Goal: Task Accomplishment & Management: Manage account settings

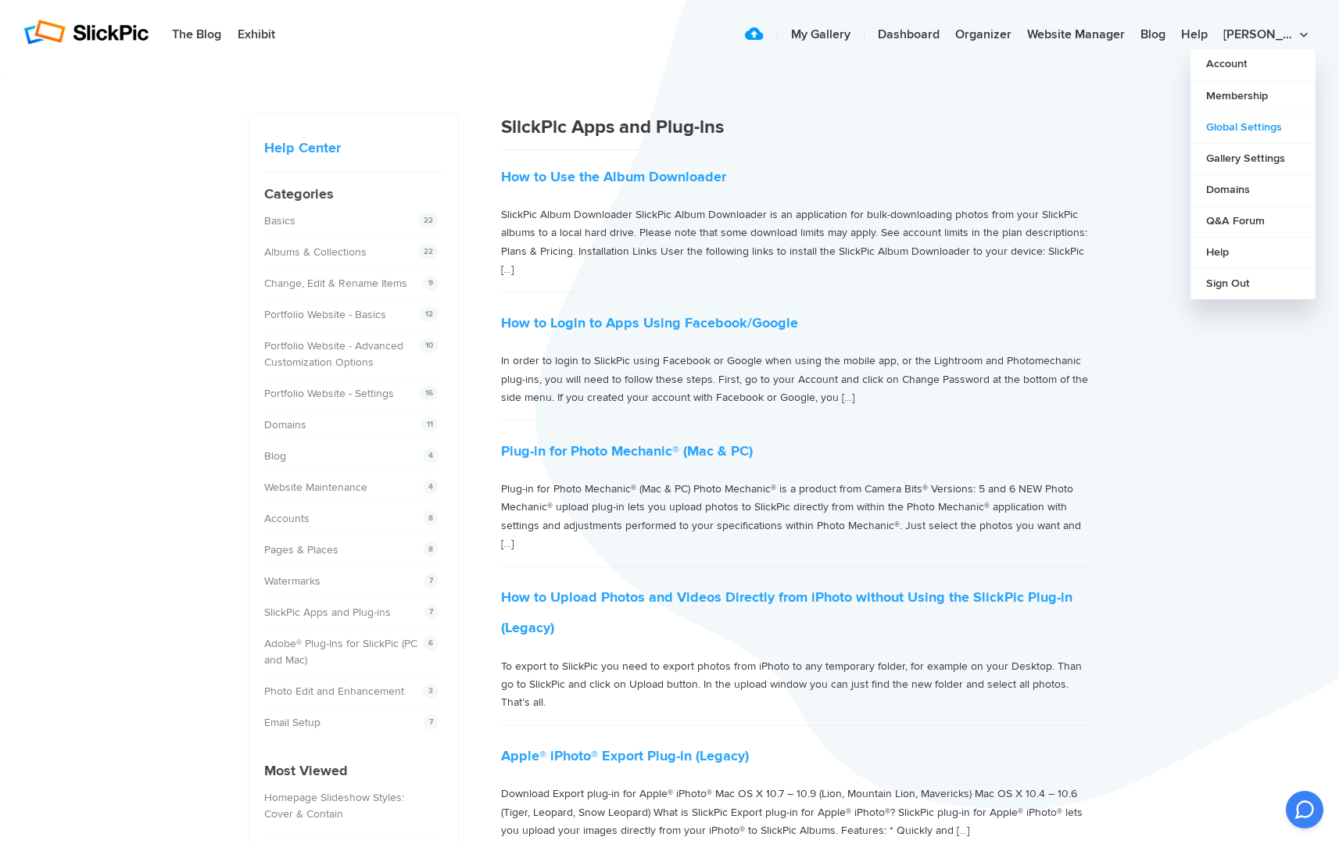
click at [828, 127] on link "Global Settings" at bounding box center [1253, 127] width 125 height 31
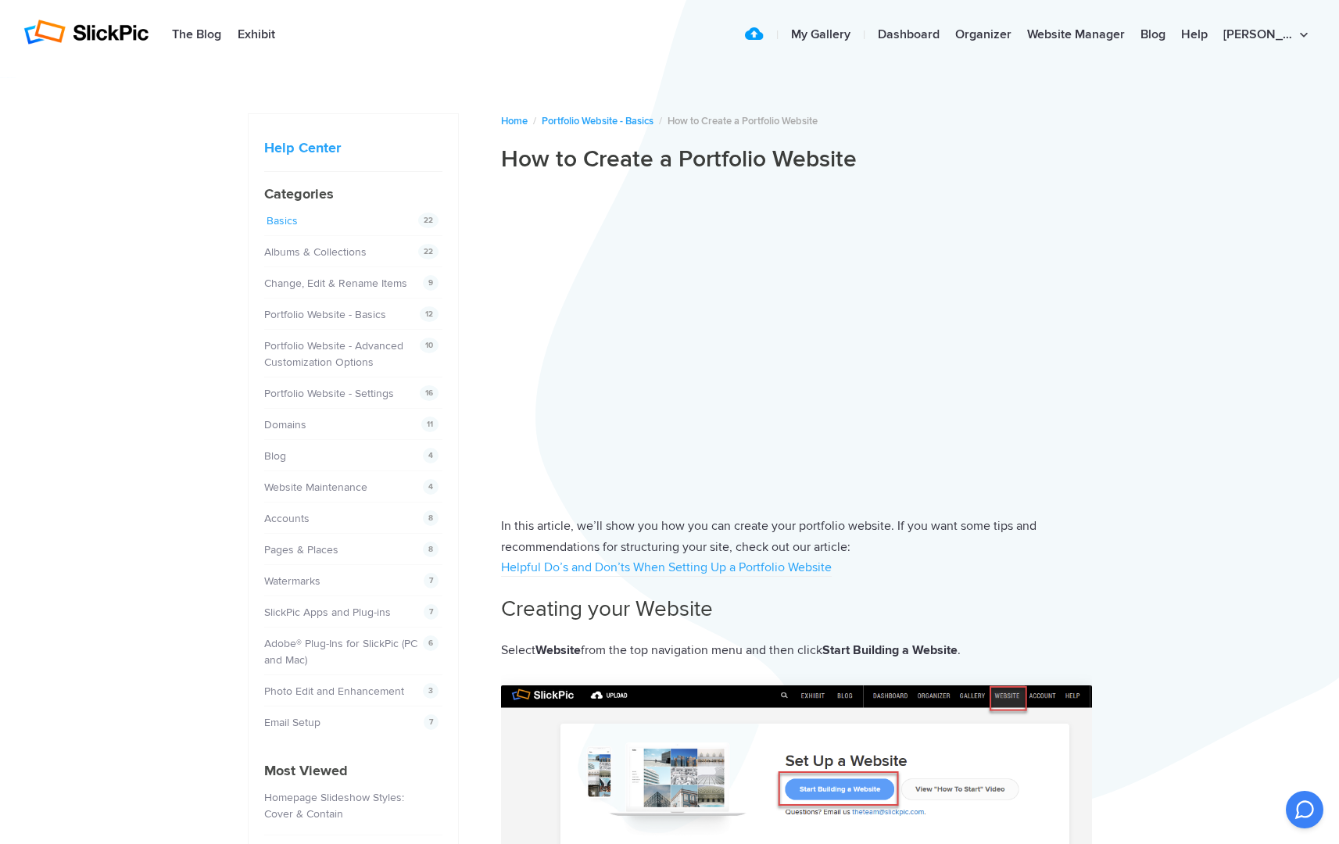
click at [277, 220] on link "Basics" at bounding box center [282, 220] width 31 height 13
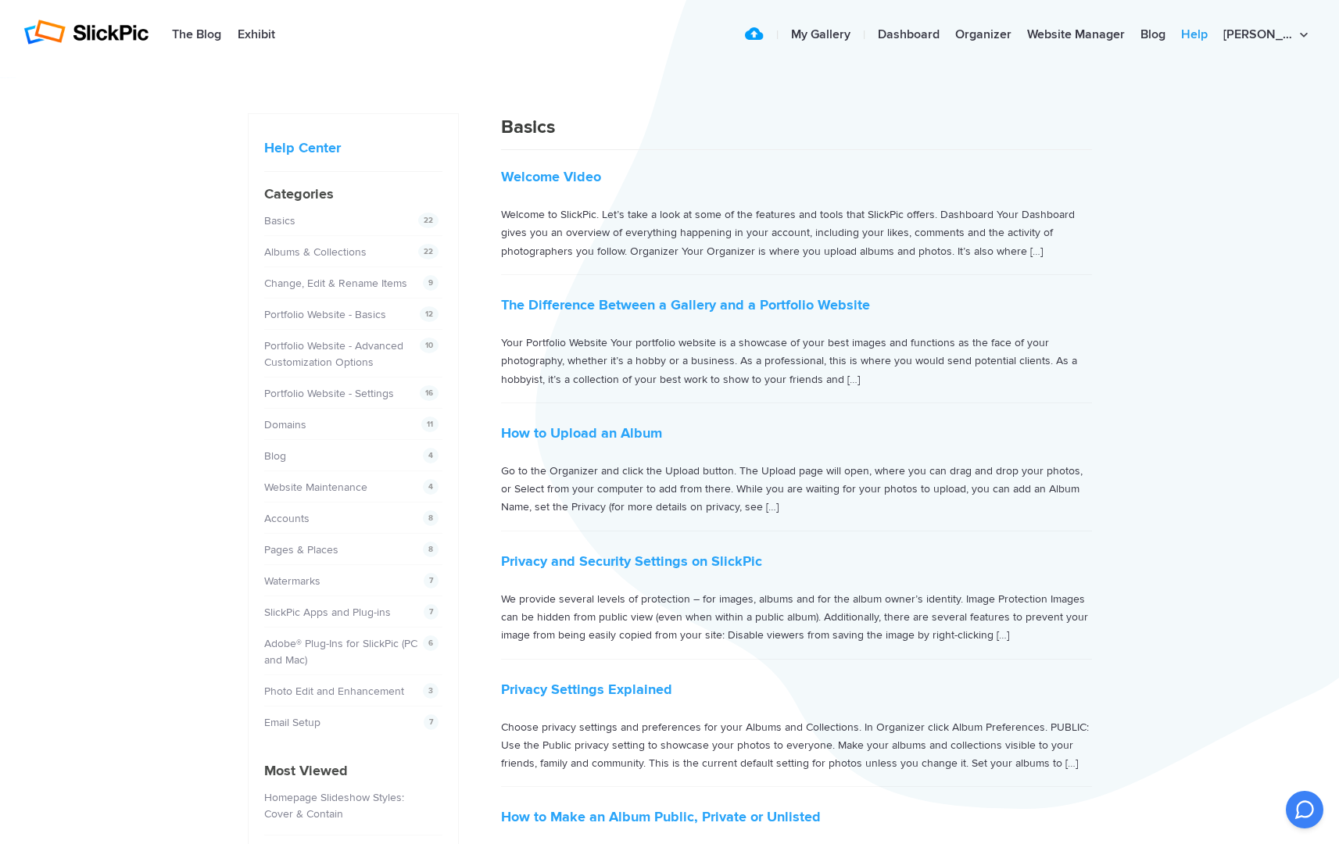
click at [1216, 38] on link "Help" at bounding box center [1195, 35] width 42 height 31
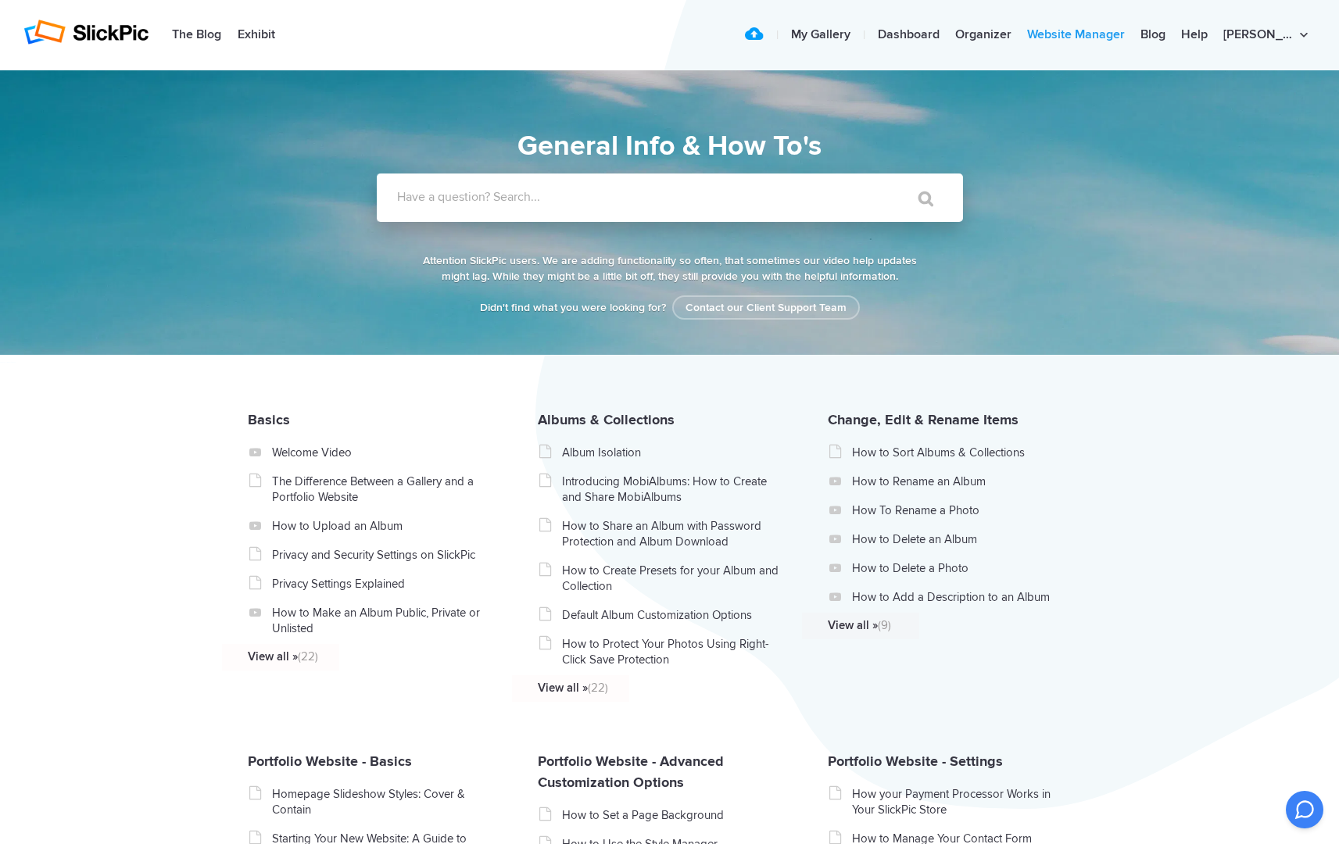
click at [1133, 33] on link "Website Manager" at bounding box center [1076, 35] width 113 height 31
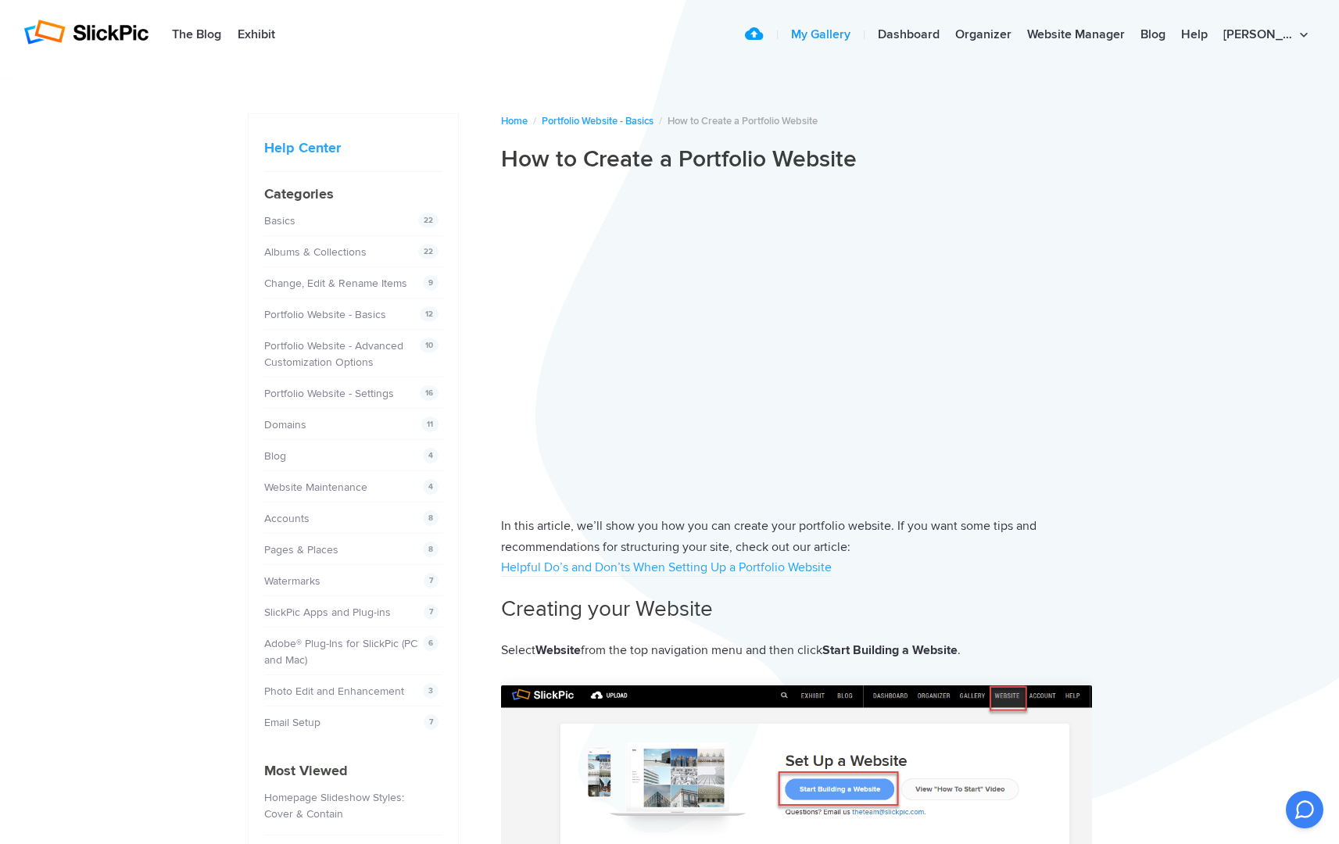
click at [855, 34] on link "My Gallery" at bounding box center [820, 35] width 75 height 31
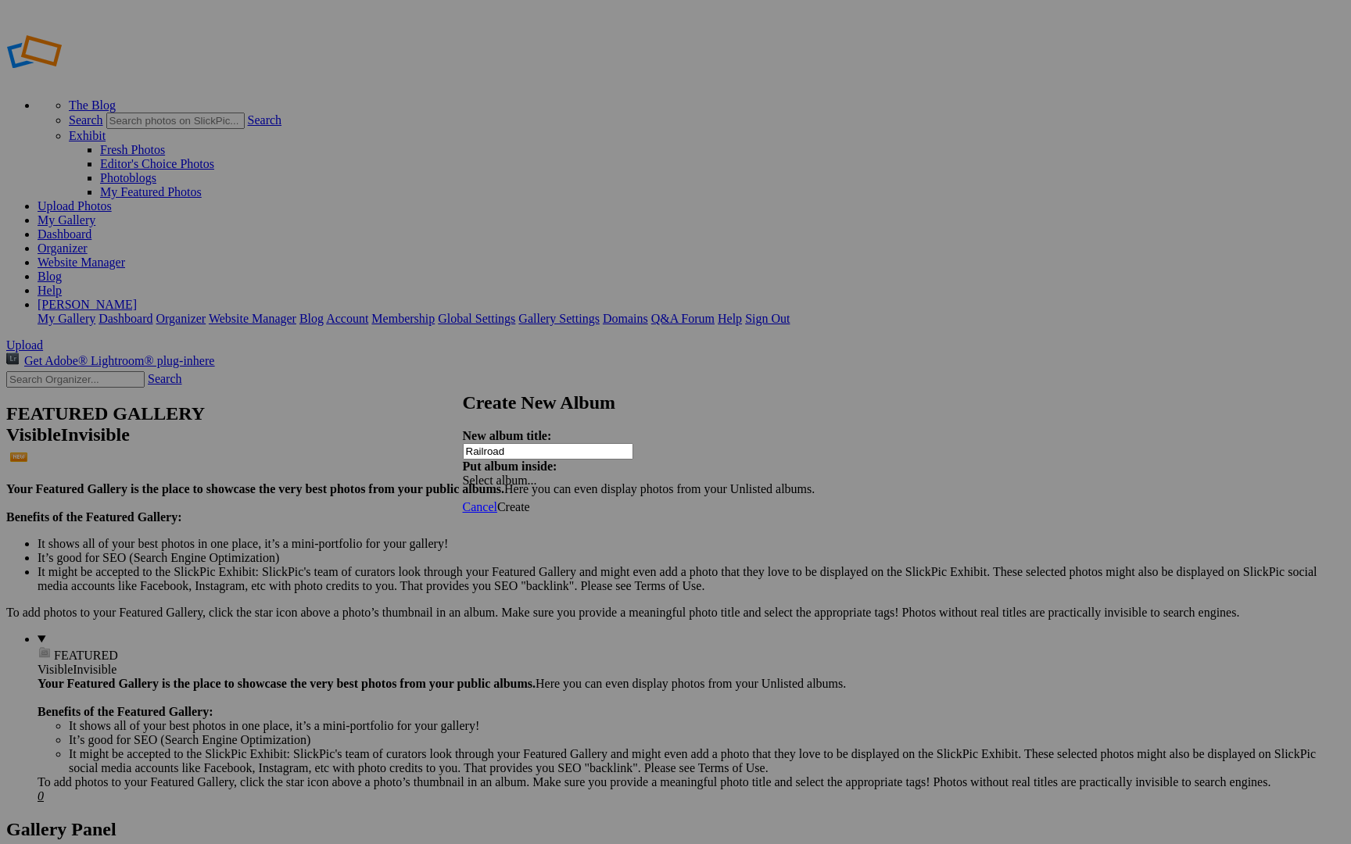
type input "Railroad"
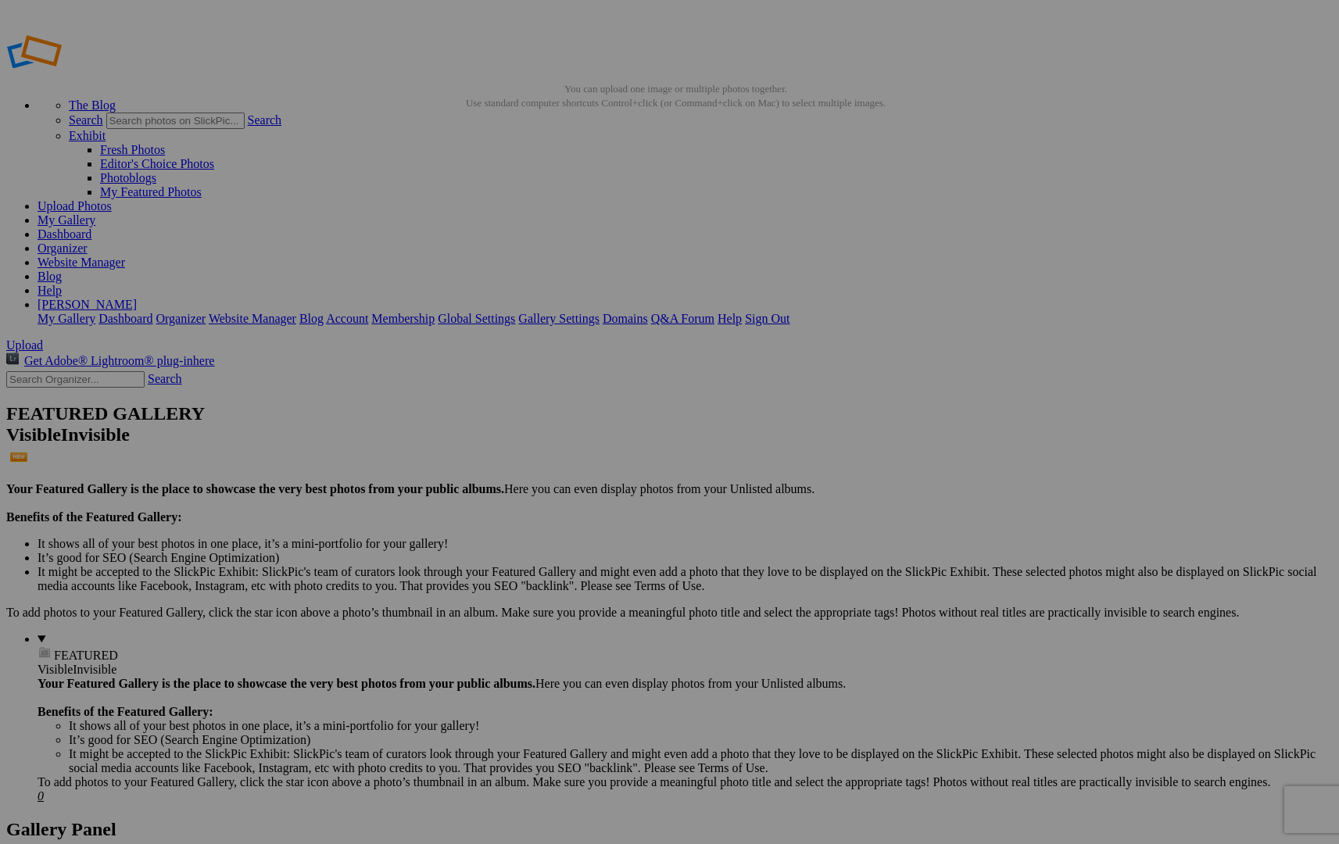
drag, startPoint x: 56, startPoint y: 191, endPoint x: 120, endPoint y: 154, distance: 73.9
drag, startPoint x: 84, startPoint y: 185, endPoint x: 106, endPoint y: 148, distance: 43.5
drag, startPoint x: 47, startPoint y: 211, endPoint x: 103, endPoint y: 172, distance: 68.5
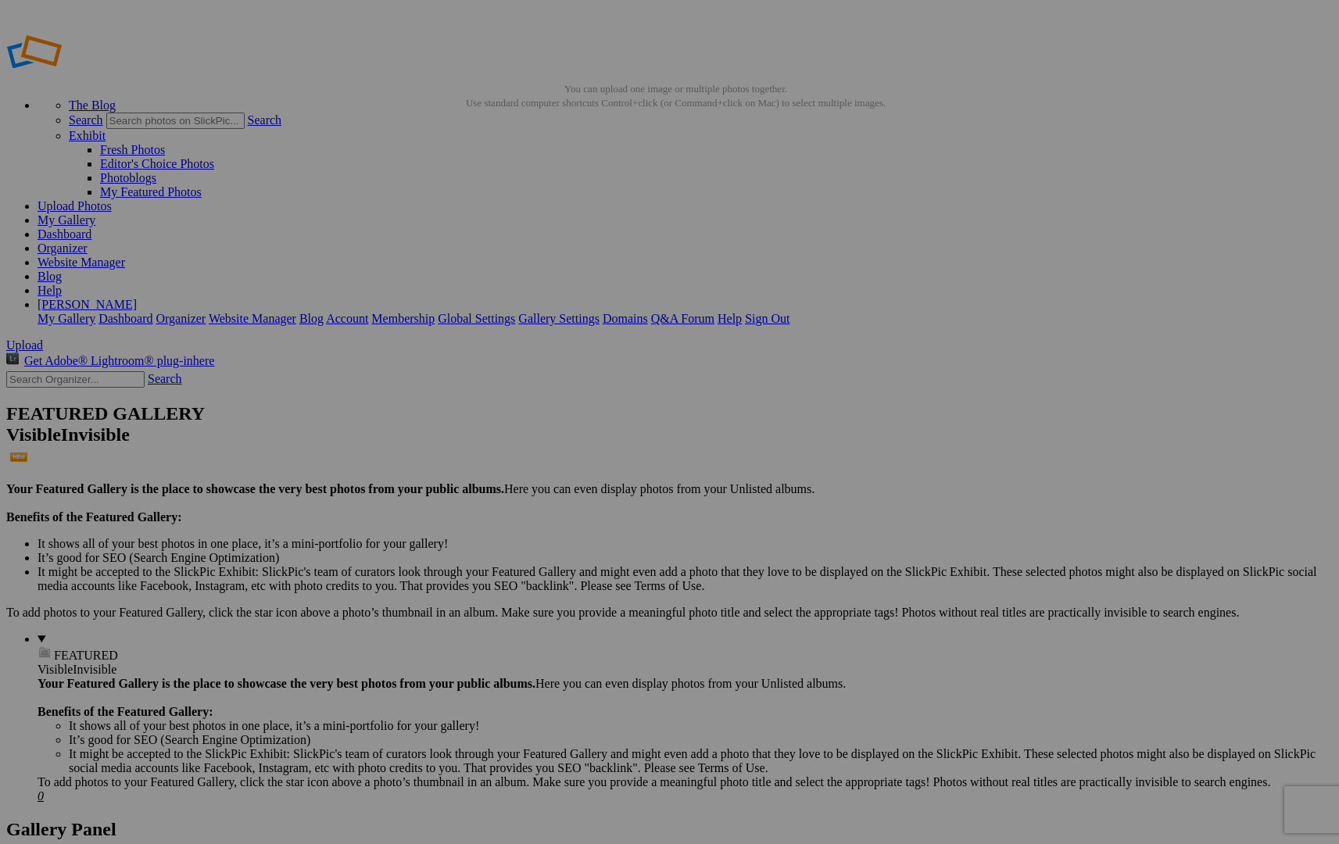
drag, startPoint x: 50, startPoint y: 156, endPoint x: 124, endPoint y: 206, distance: 88.9
click at [125, 256] on link "Website Manager" at bounding box center [82, 262] width 88 height 13
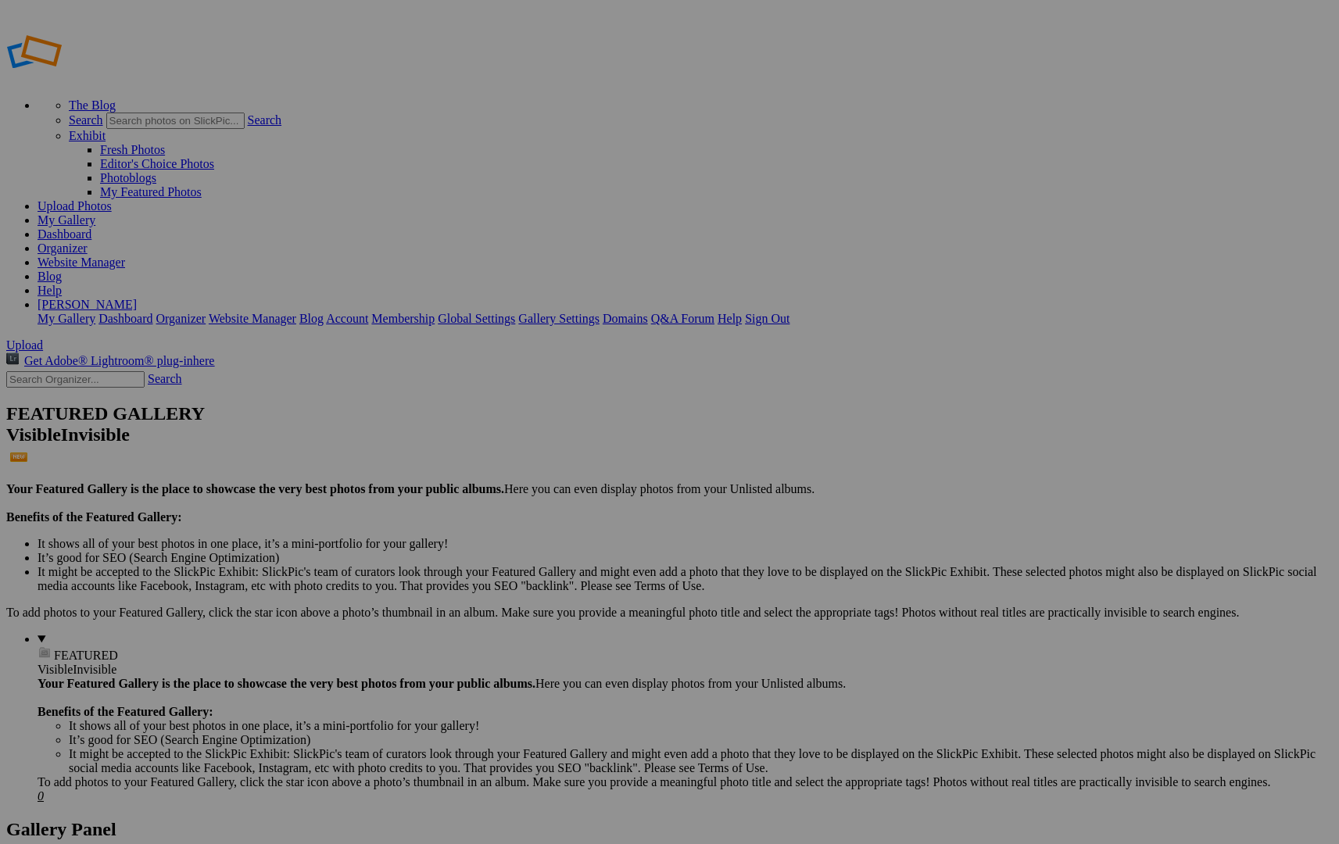
drag, startPoint x: 272, startPoint y: 202, endPoint x: 211, endPoint y: 185, distance: 63.2
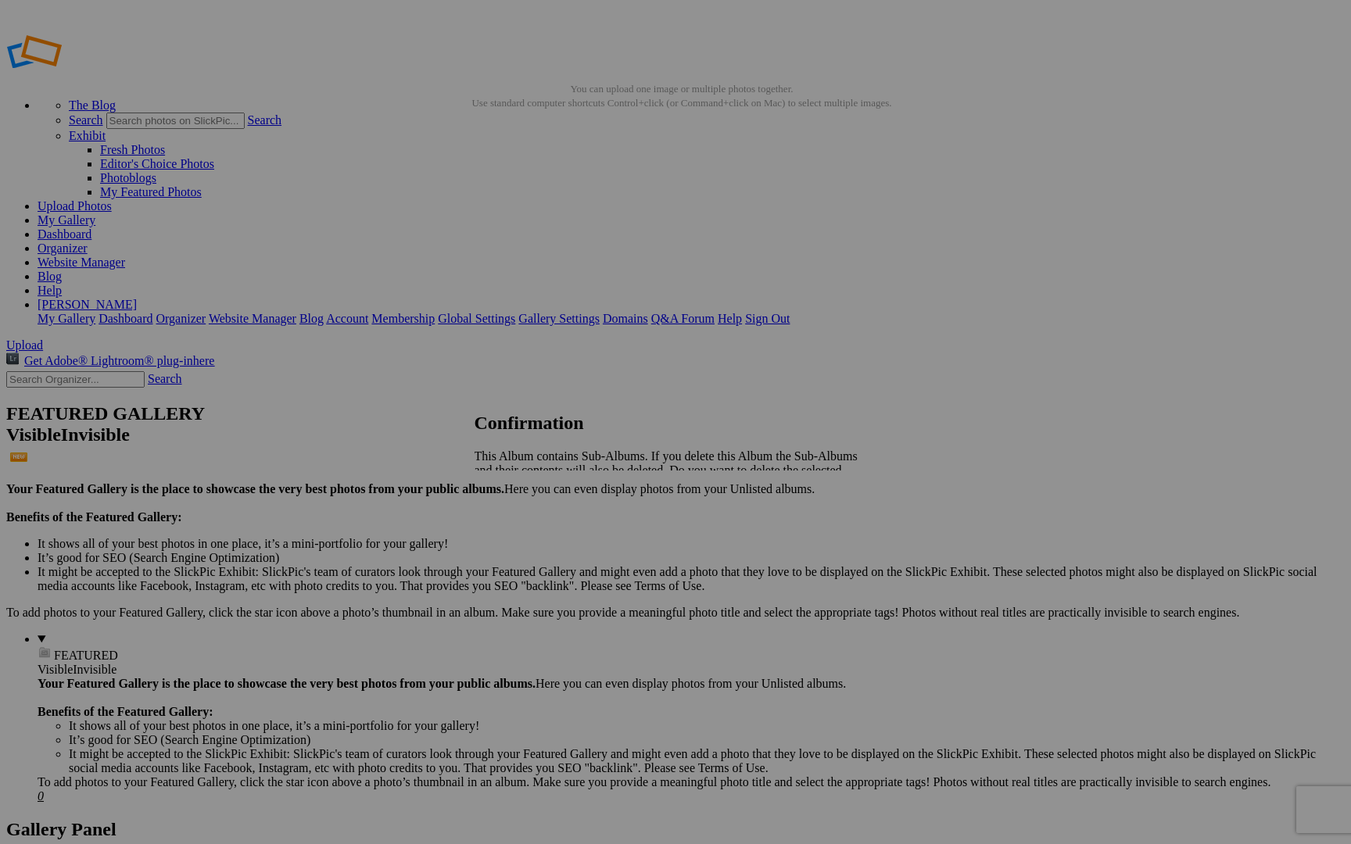
click at [527, 504] on span "Yes" at bounding box center [518, 510] width 18 height 13
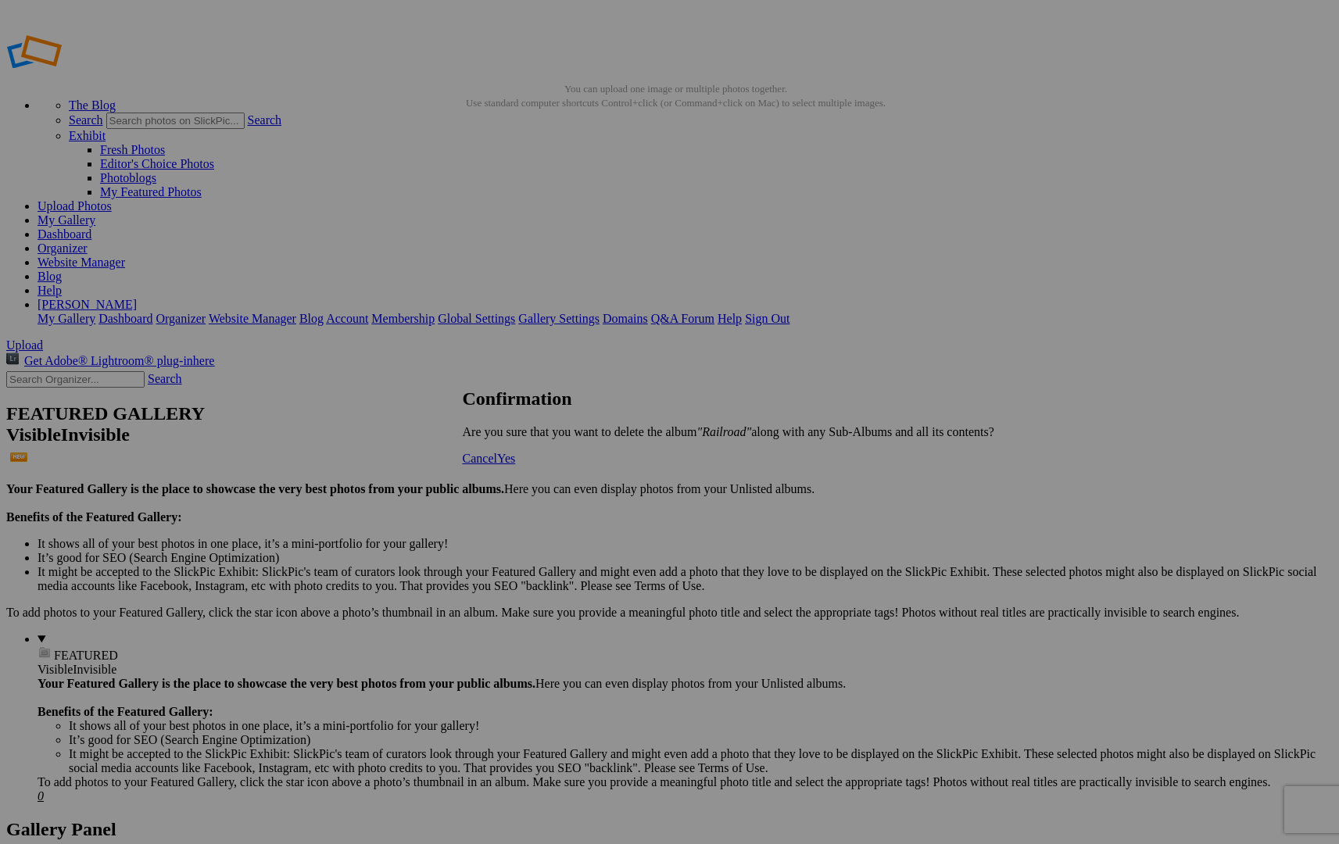
click at [515, 465] on span "Yes" at bounding box center [506, 458] width 18 height 13
click at [95, 213] on link "My Gallery" at bounding box center [67, 219] width 58 height 13
